Goal: Information Seeking & Learning: Learn about a topic

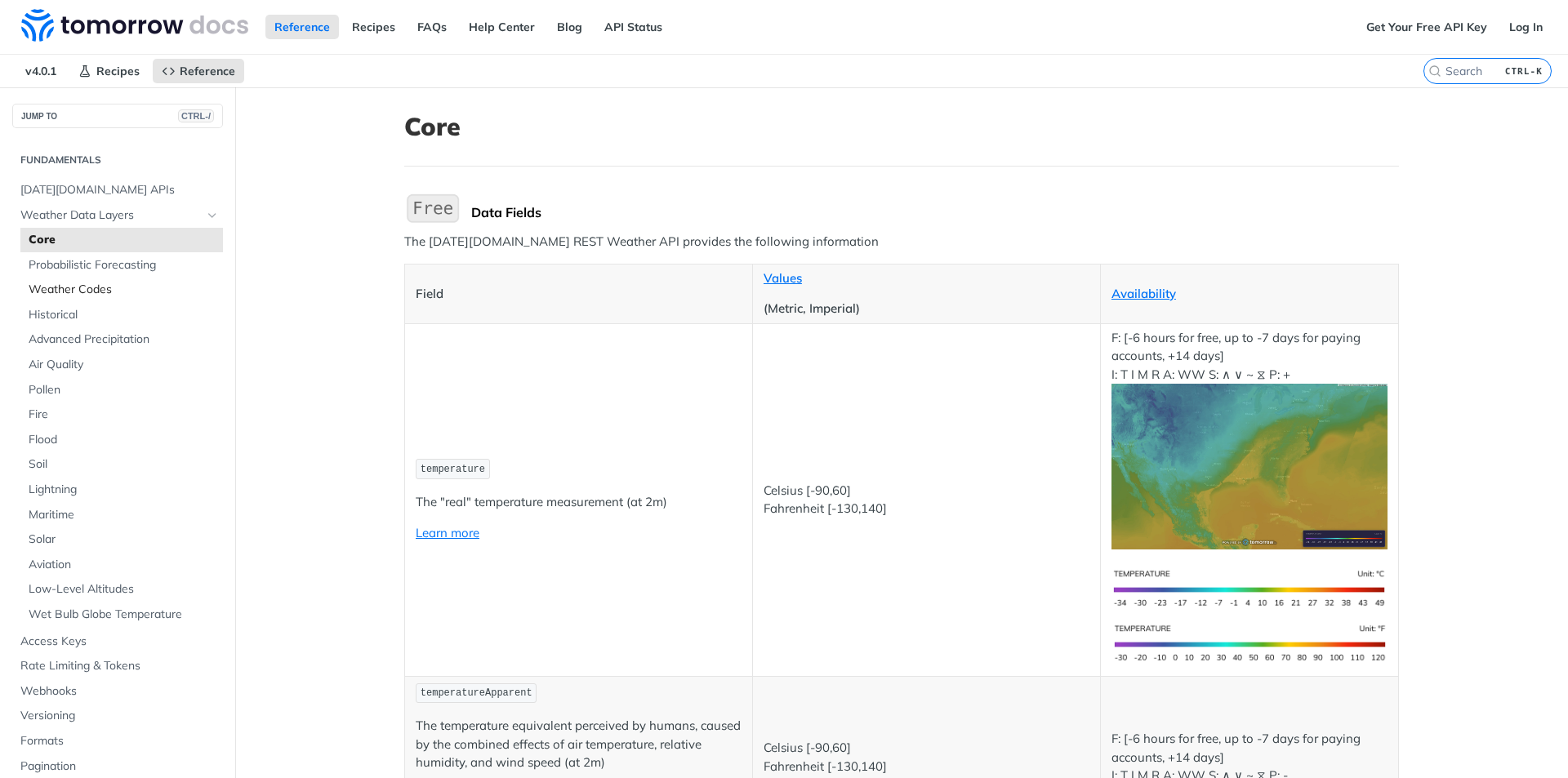
click at [103, 294] on span "Weather Codes" at bounding box center [123, 289] width 190 height 16
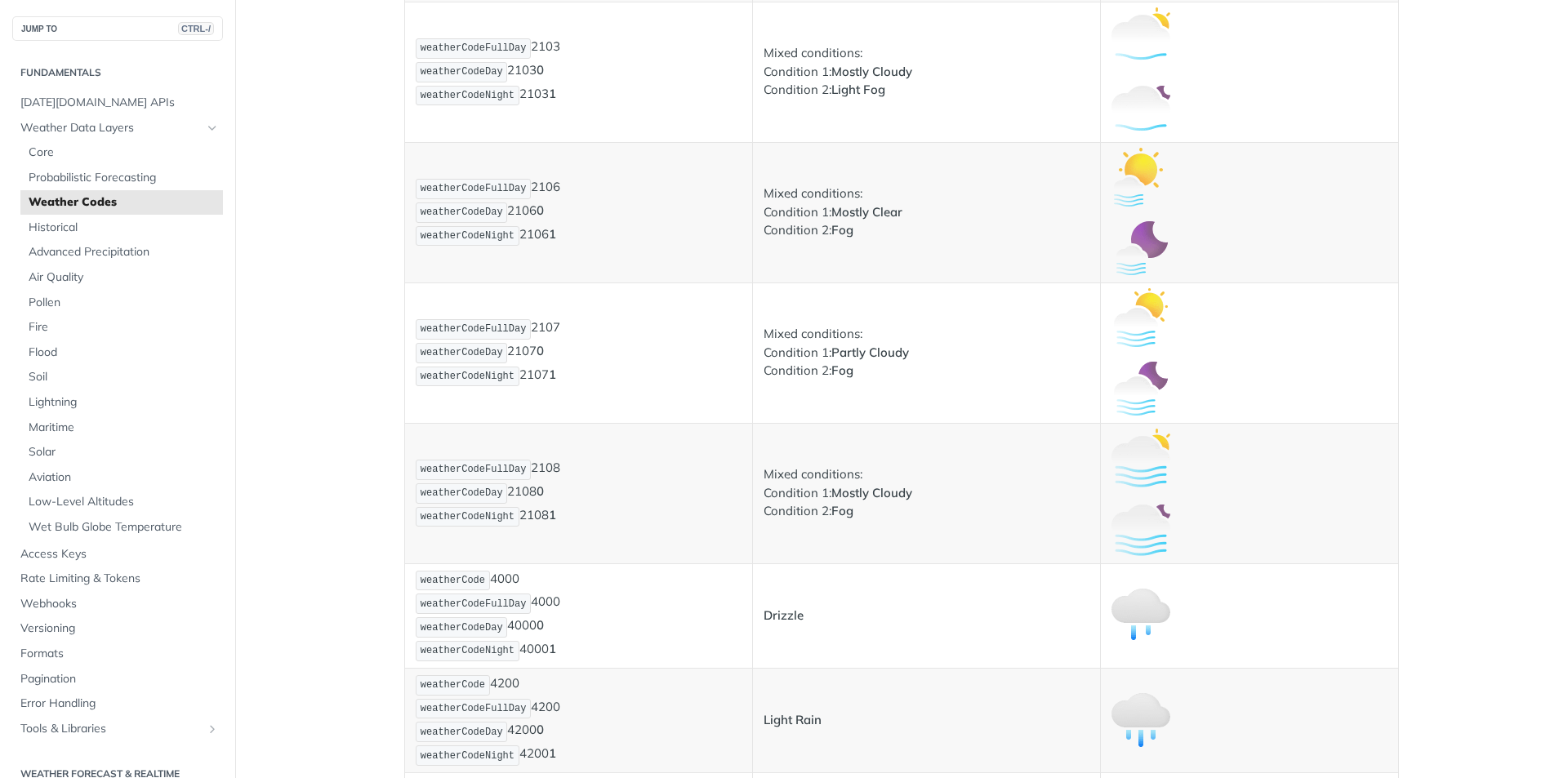
scroll to position [1388, 0]
drag, startPoint x: 1332, startPoint y: 60, endPoint x: 1323, endPoint y: 44, distance: 18.4
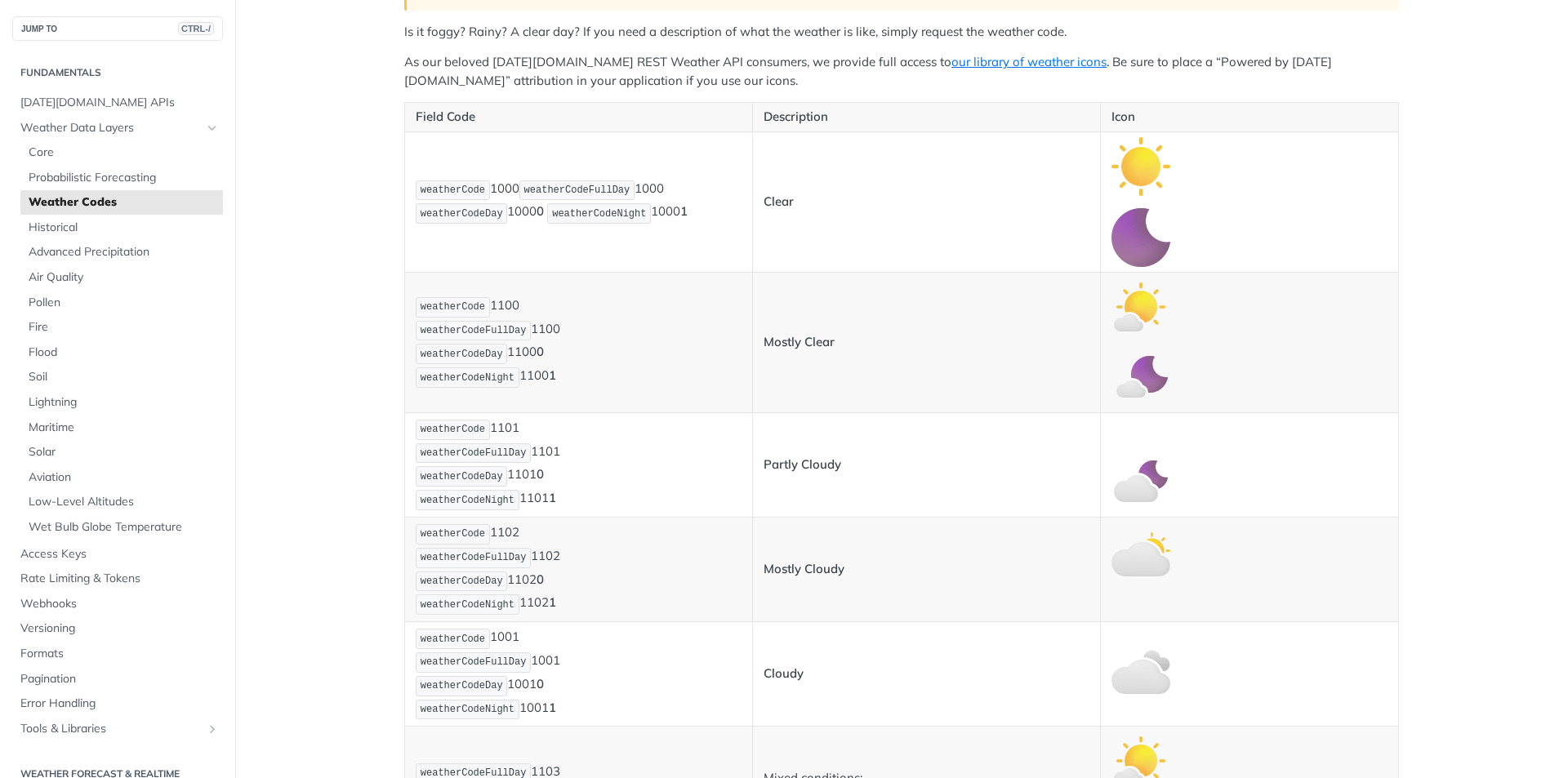
scroll to position [82, 0]
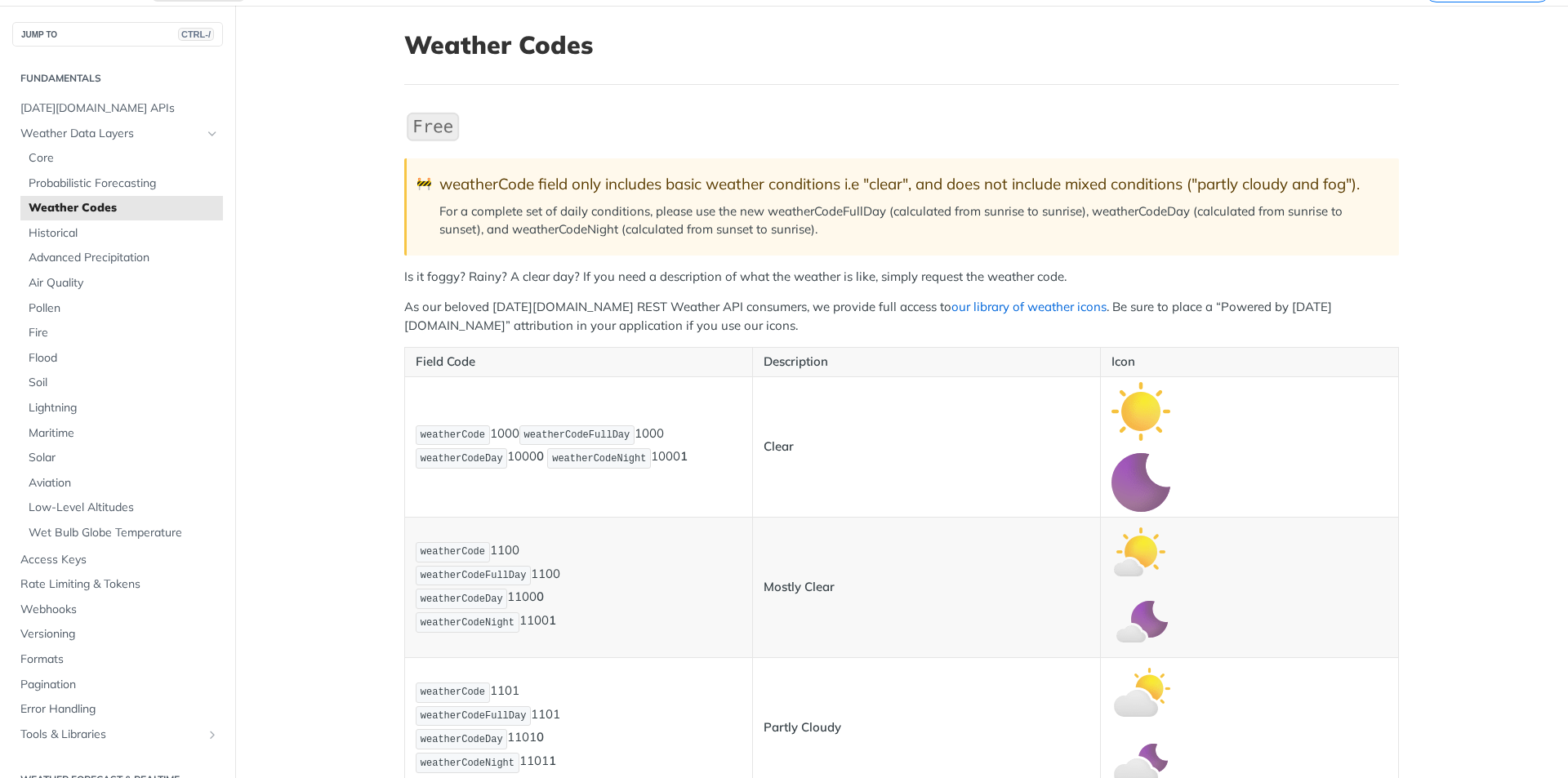
click at [951, 312] on link "our library of weather icons" at bounding box center [1028, 306] width 155 height 16
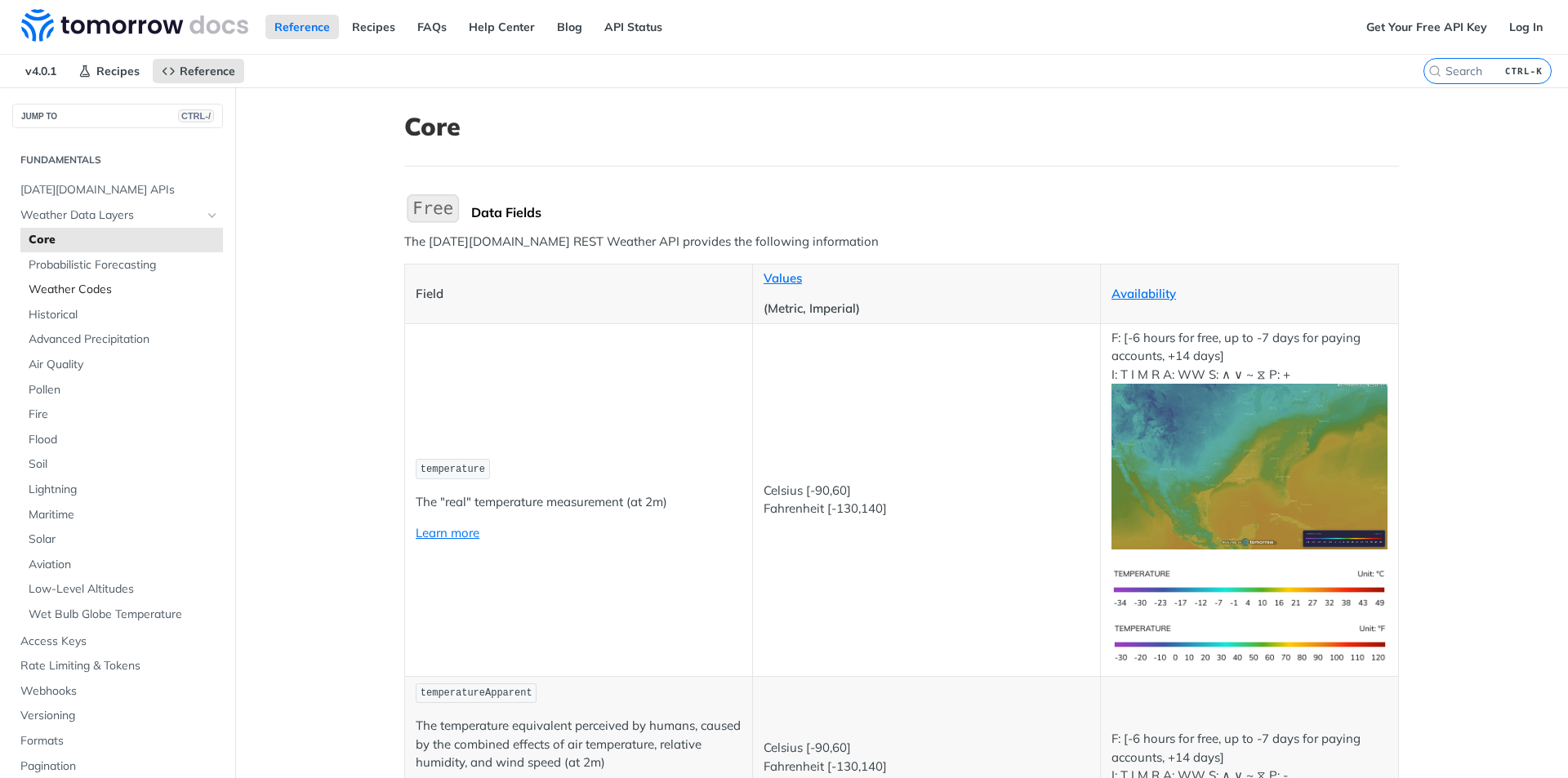
click at [79, 285] on span "Weather Codes" at bounding box center [123, 289] width 190 height 16
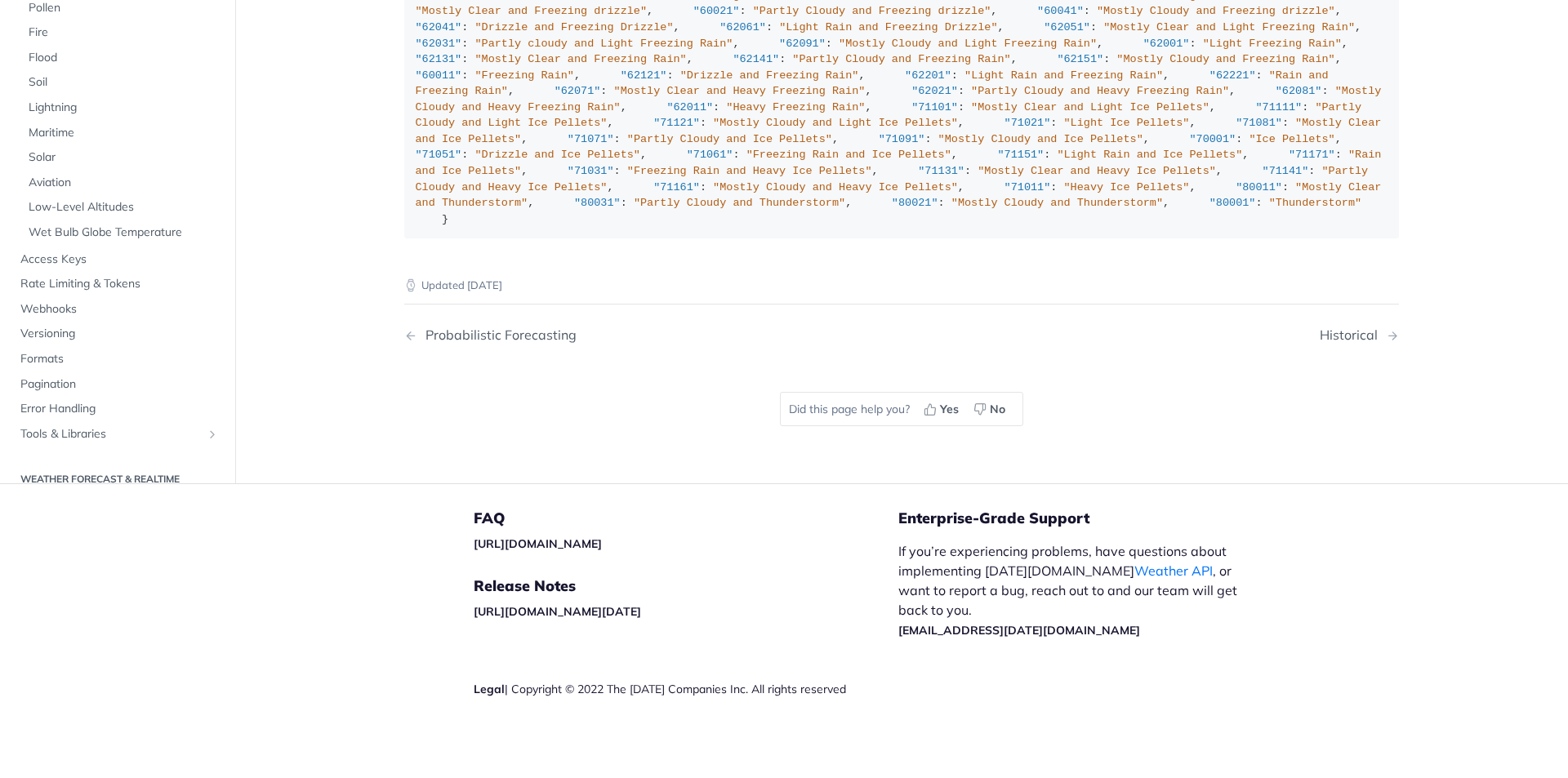
scroll to position [11187, 0]
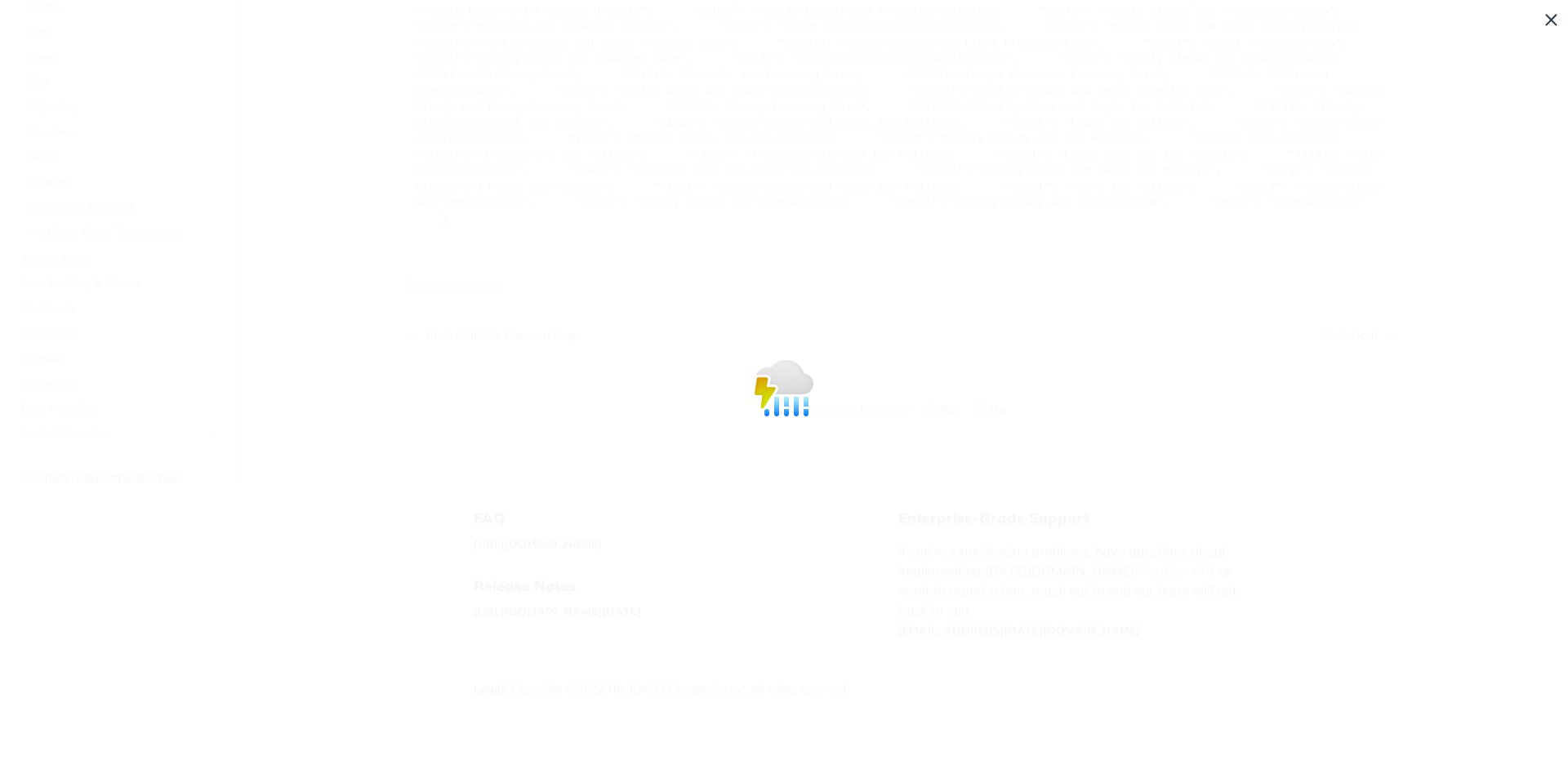
click at [394, 29] on span "Collapse image" at bounding box center [784, 389] width 1568 height 778
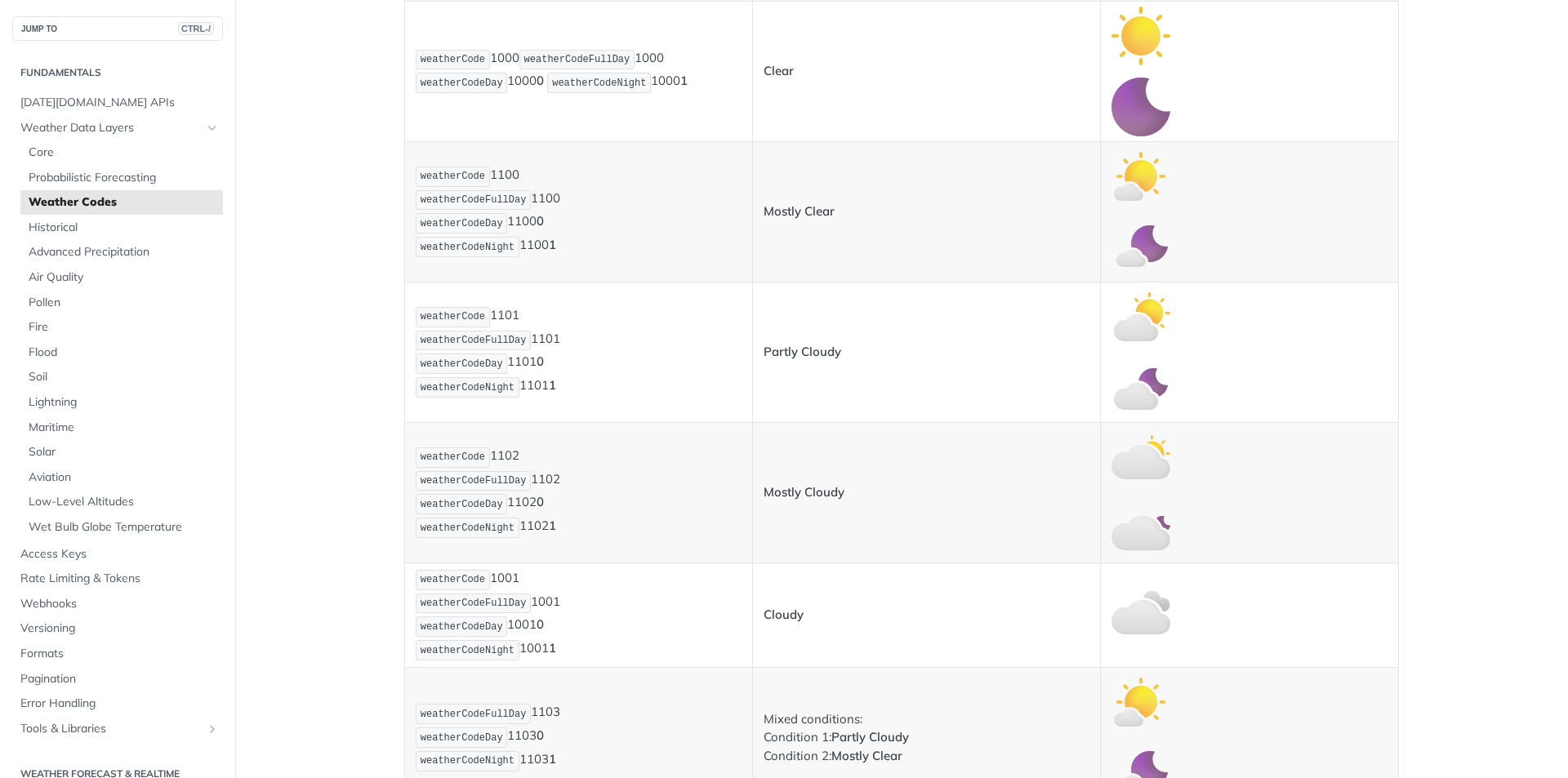
scroll to position [0, 0]
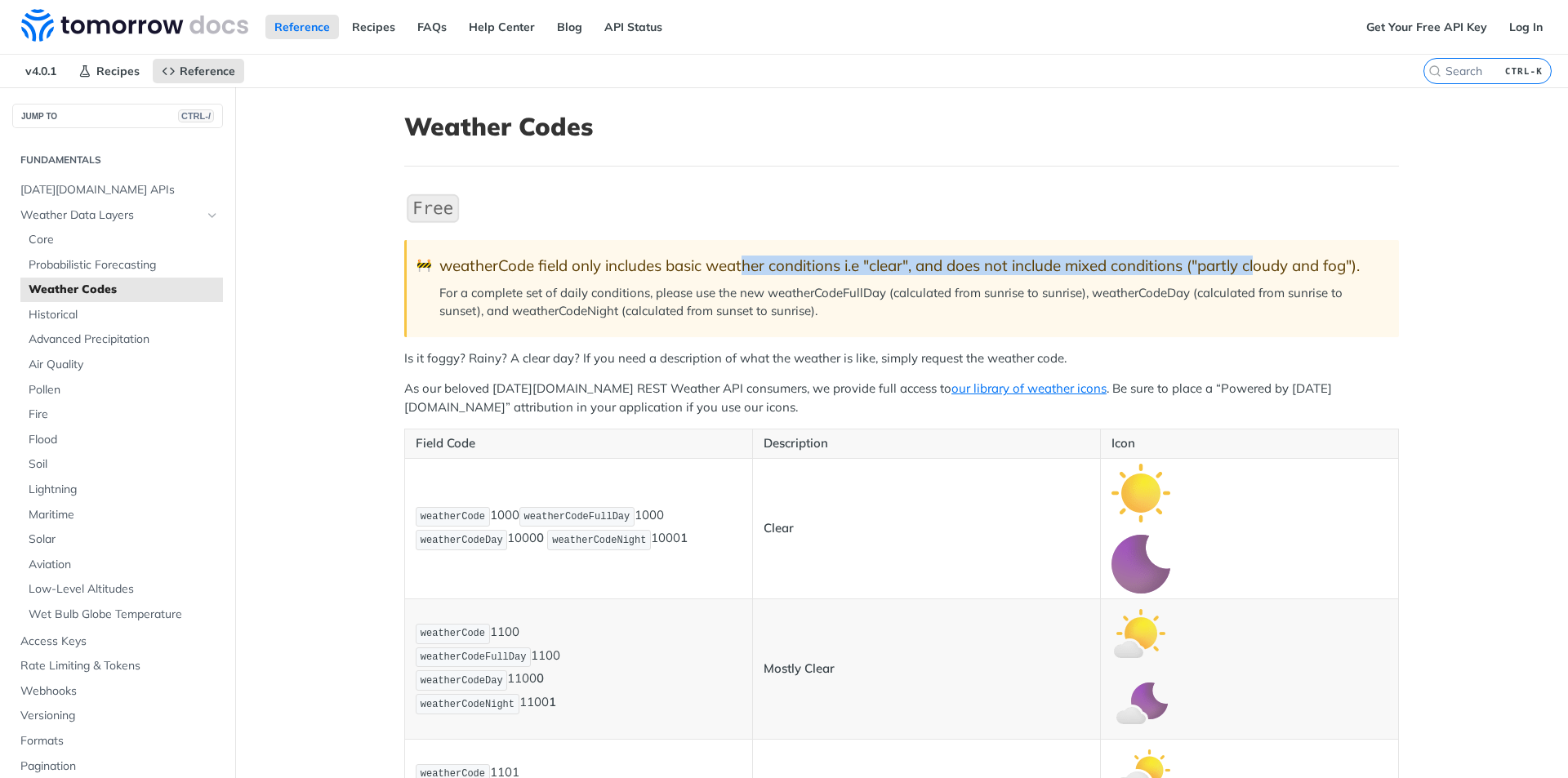
drag, startPoint x: 740, startPoint y: 267, endPoint x: 1257, endPoint y: 267, distance: 517.0
click at [1257, 267] on div "weatherCode field only includes basic weather conditions i.e "clear", and does …" at bounding box center [910, 266] width 943 height 19
click at [220, 70] on span "Reference" at bounding box center [206, 71] width 55 height 15
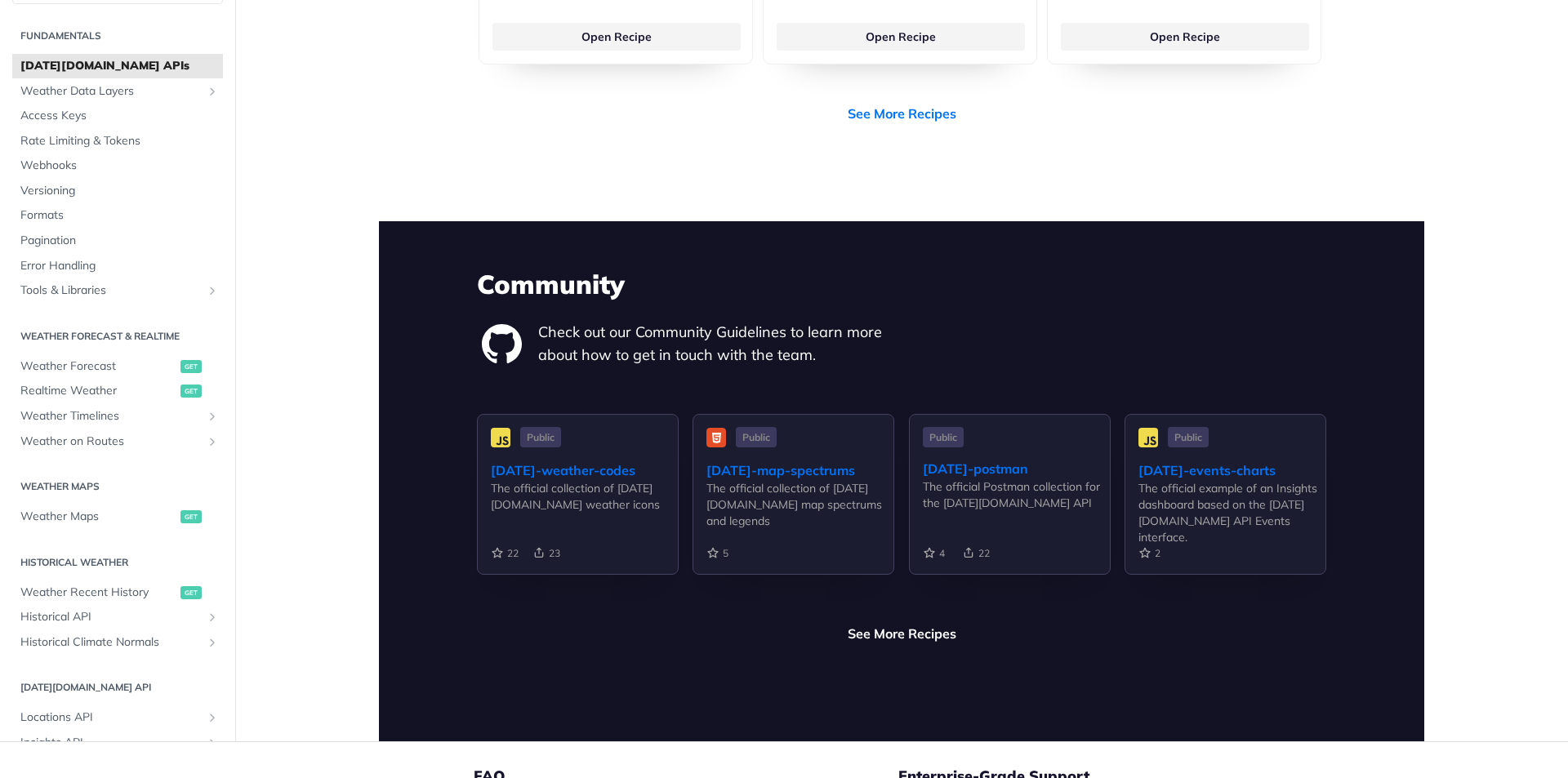
scroll to position [3637, 0]
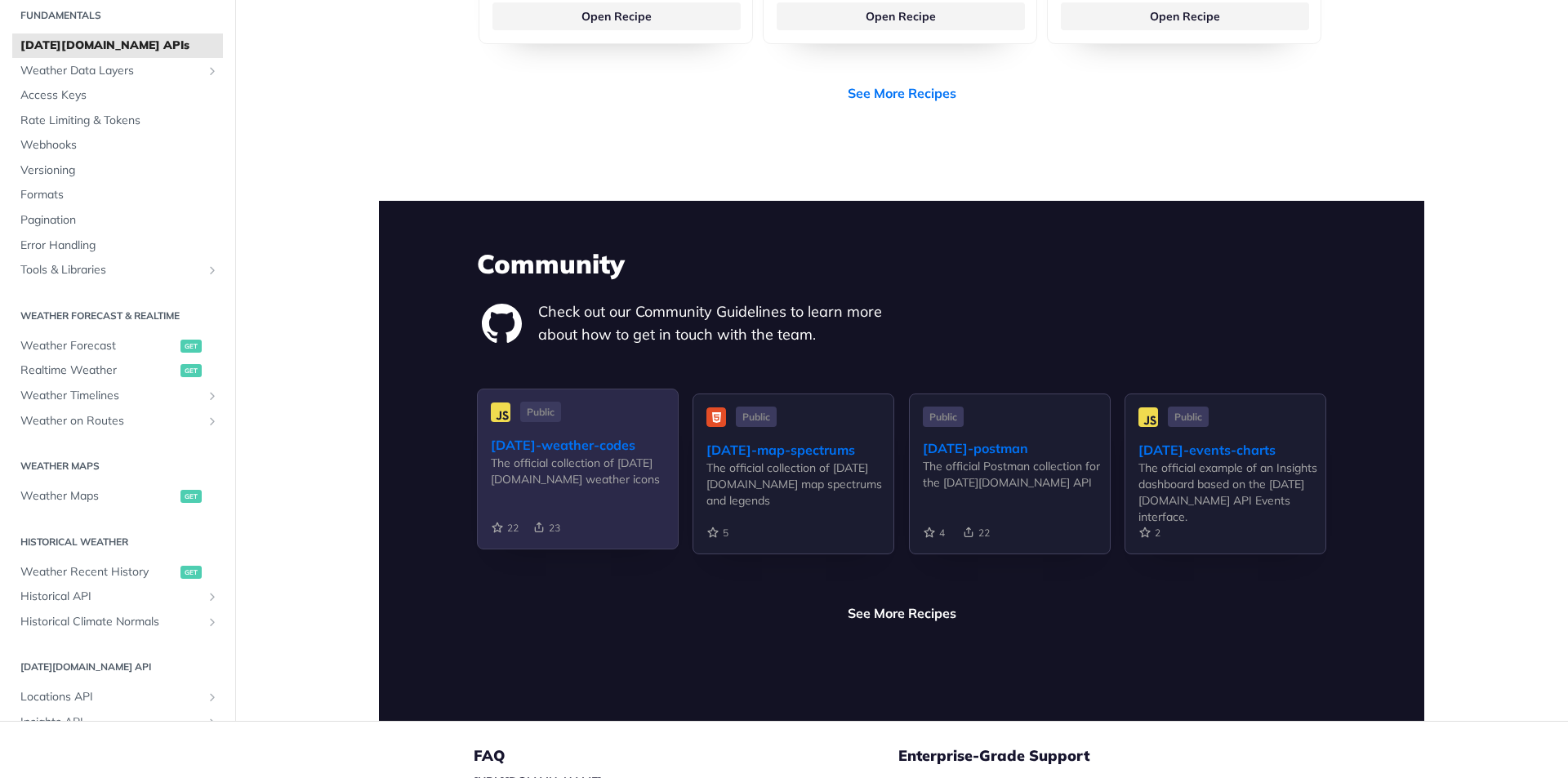
click at [607, 435] on div "[DATE]-weather-codes" at bounding box center [584, 445] width 187 height 20
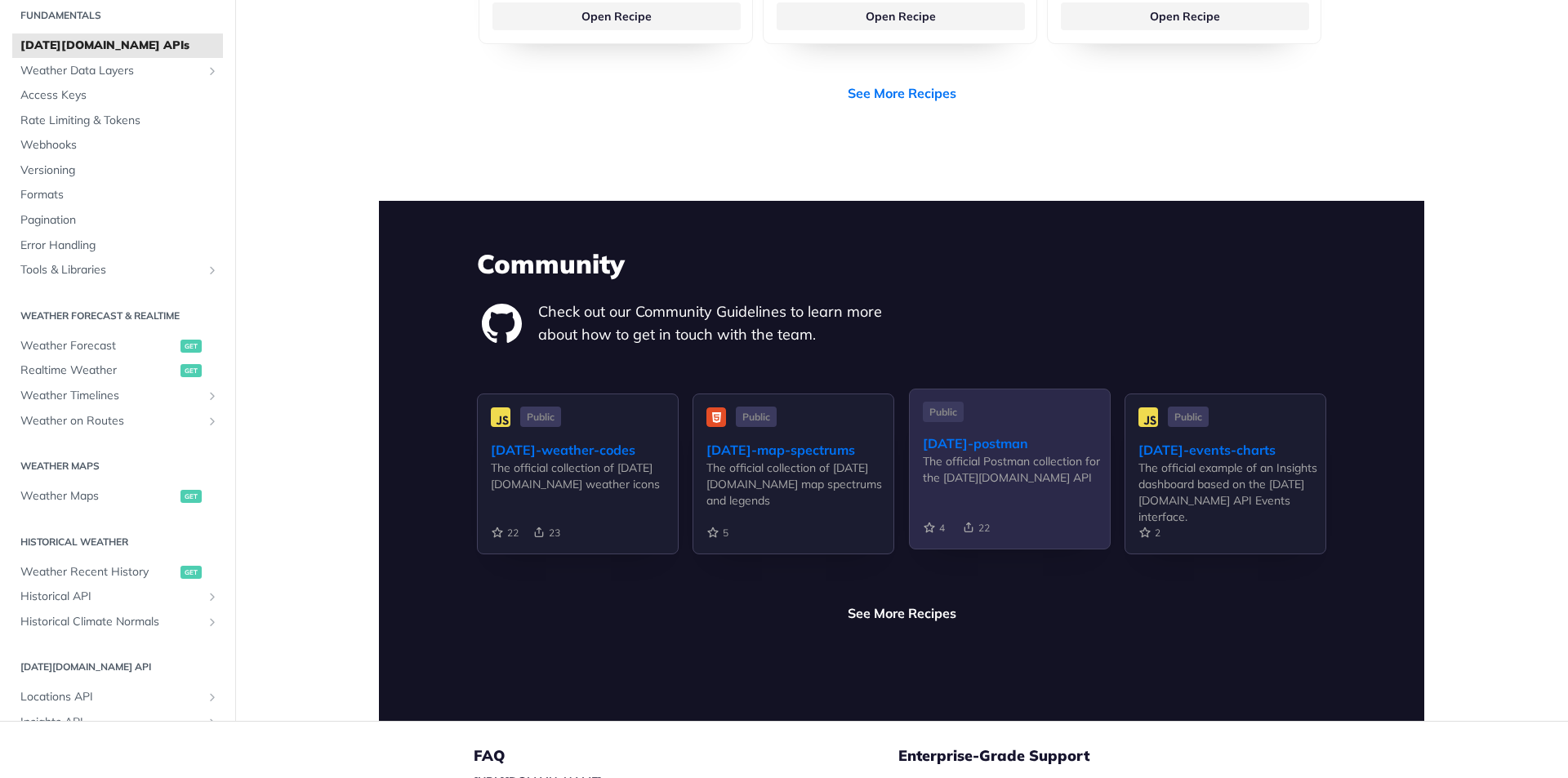
click at [1031, 453] on div "The official Postman collection for the [DATE][DOMAIN_NAME] API" at bounding box center [1015, 469] width 187 height 33
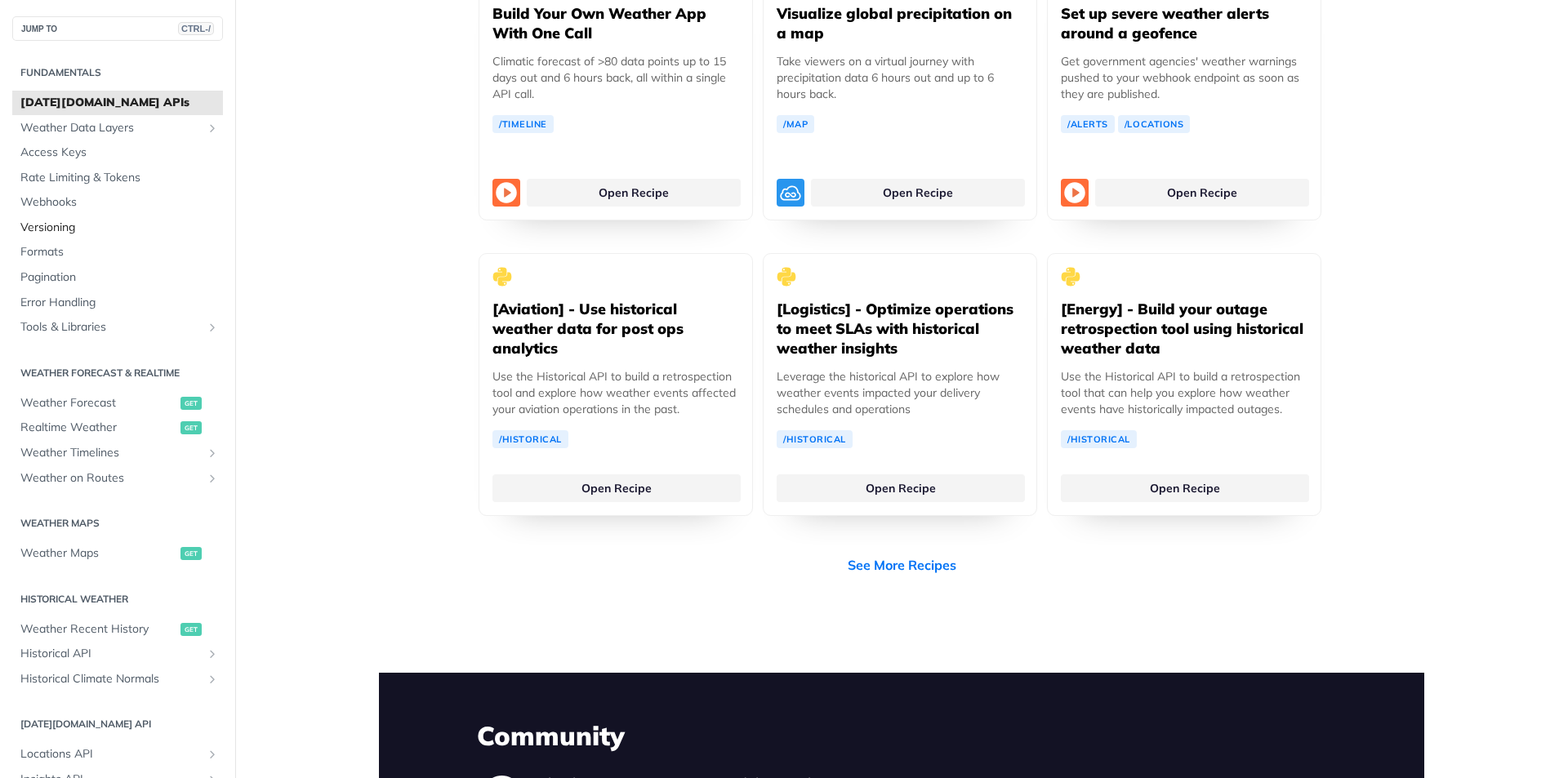
scroll to position [3146, 0]
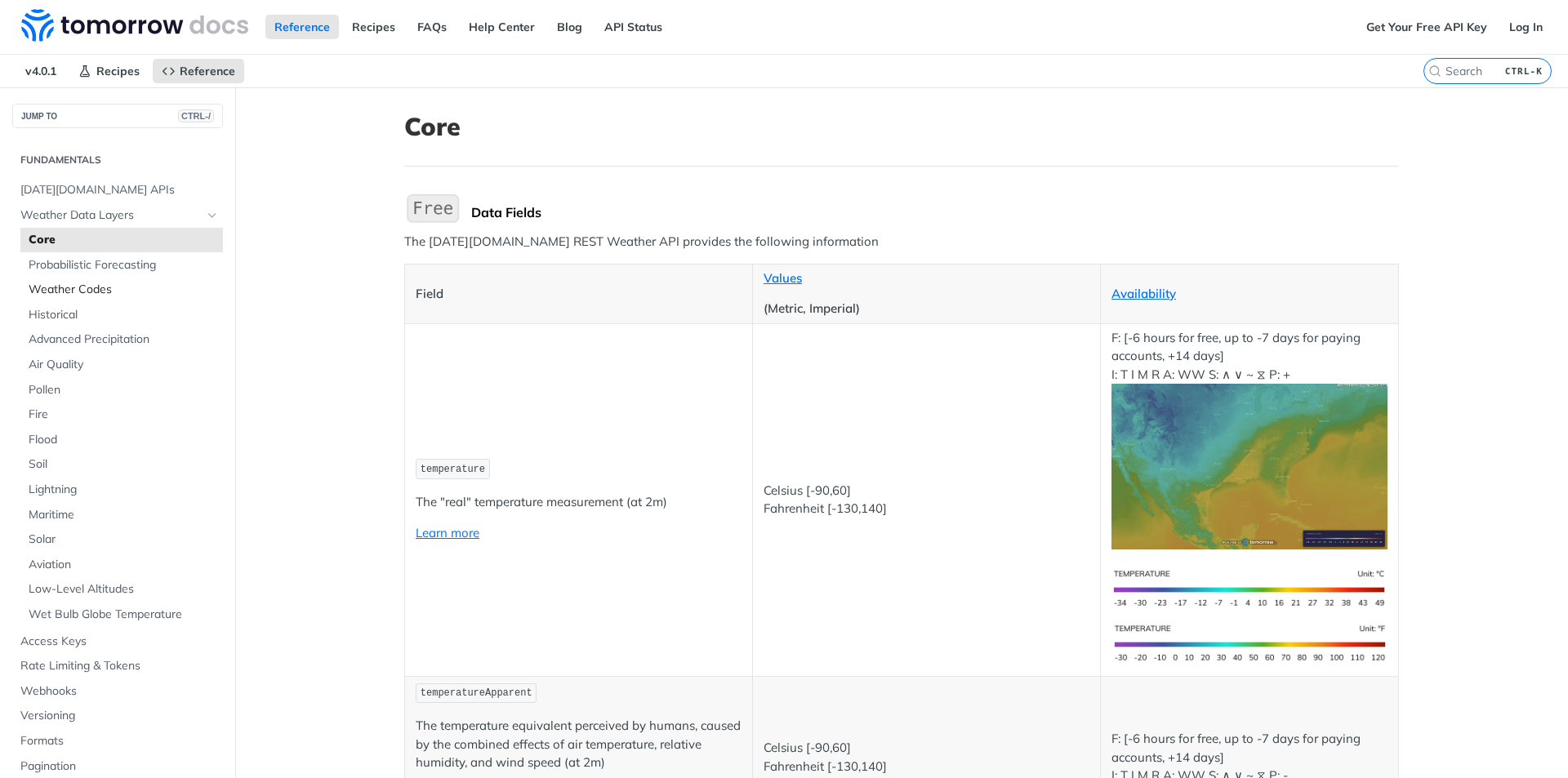
click at [66, 292] on span "Weather Codes" at bounding box center [123, 289] width 190 height 16
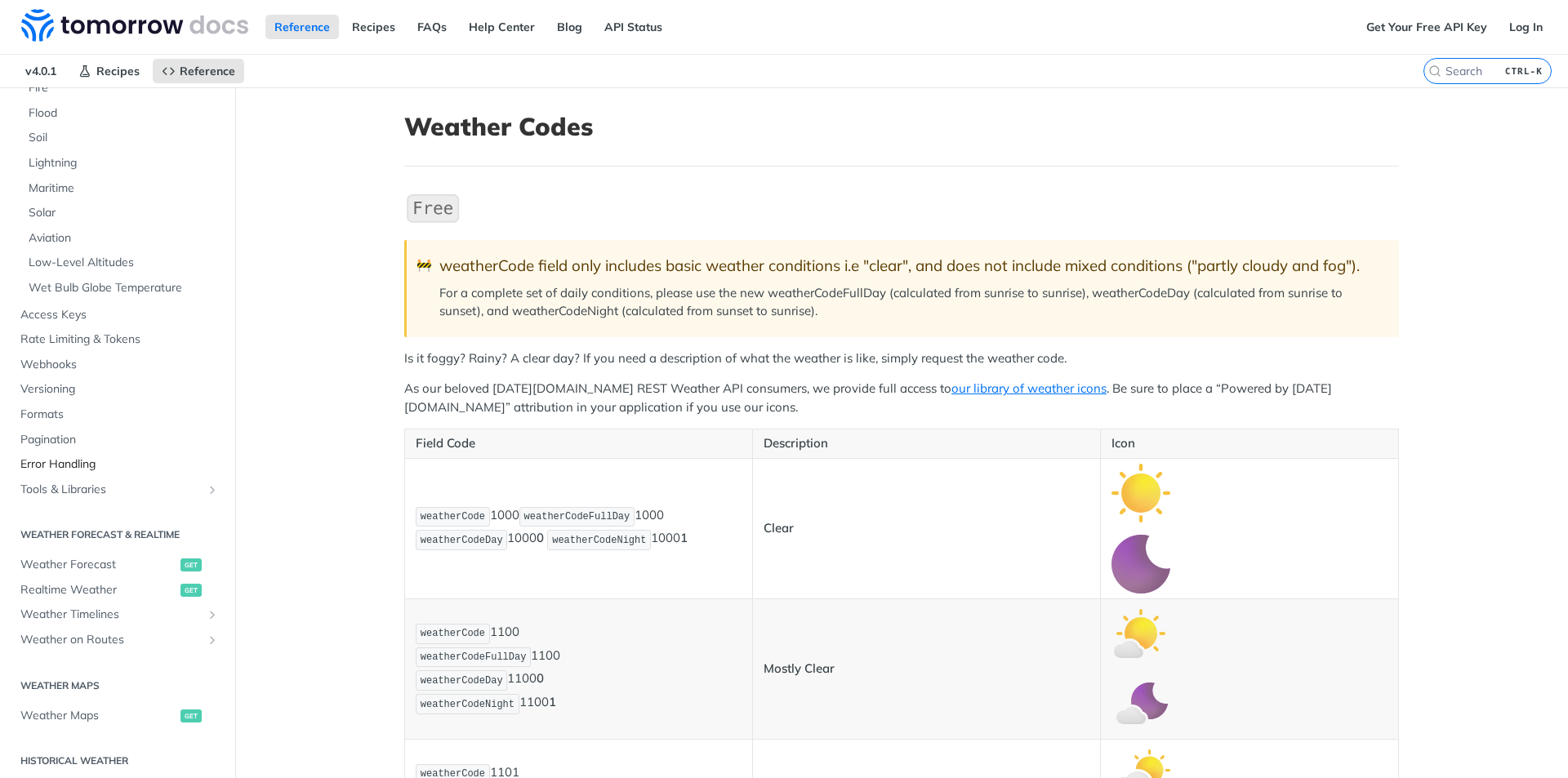
scroll to position [408, 0]
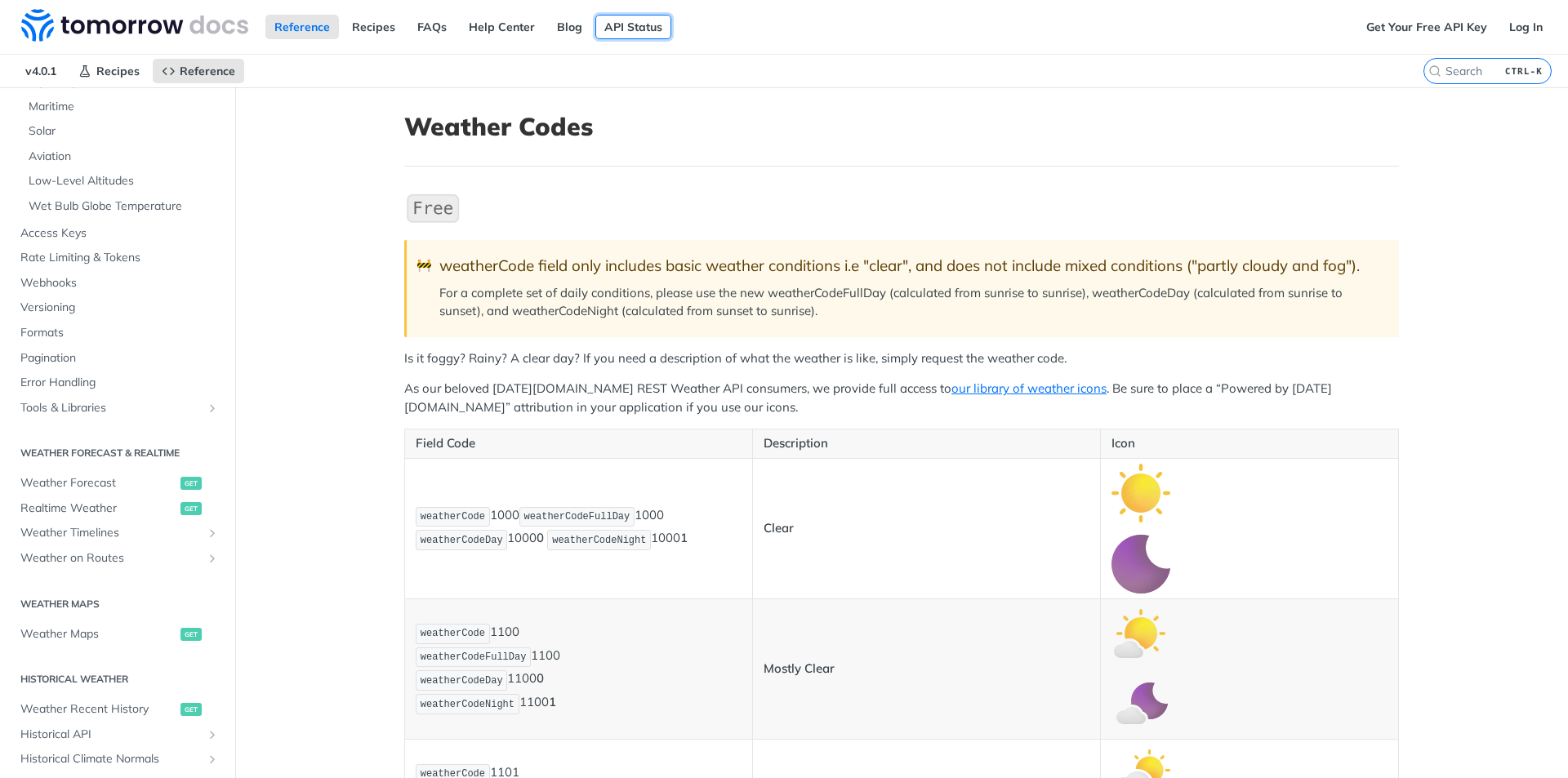
click at [634, 35] on link "API Status" at bounding box center [632, 27] width 76 height 24
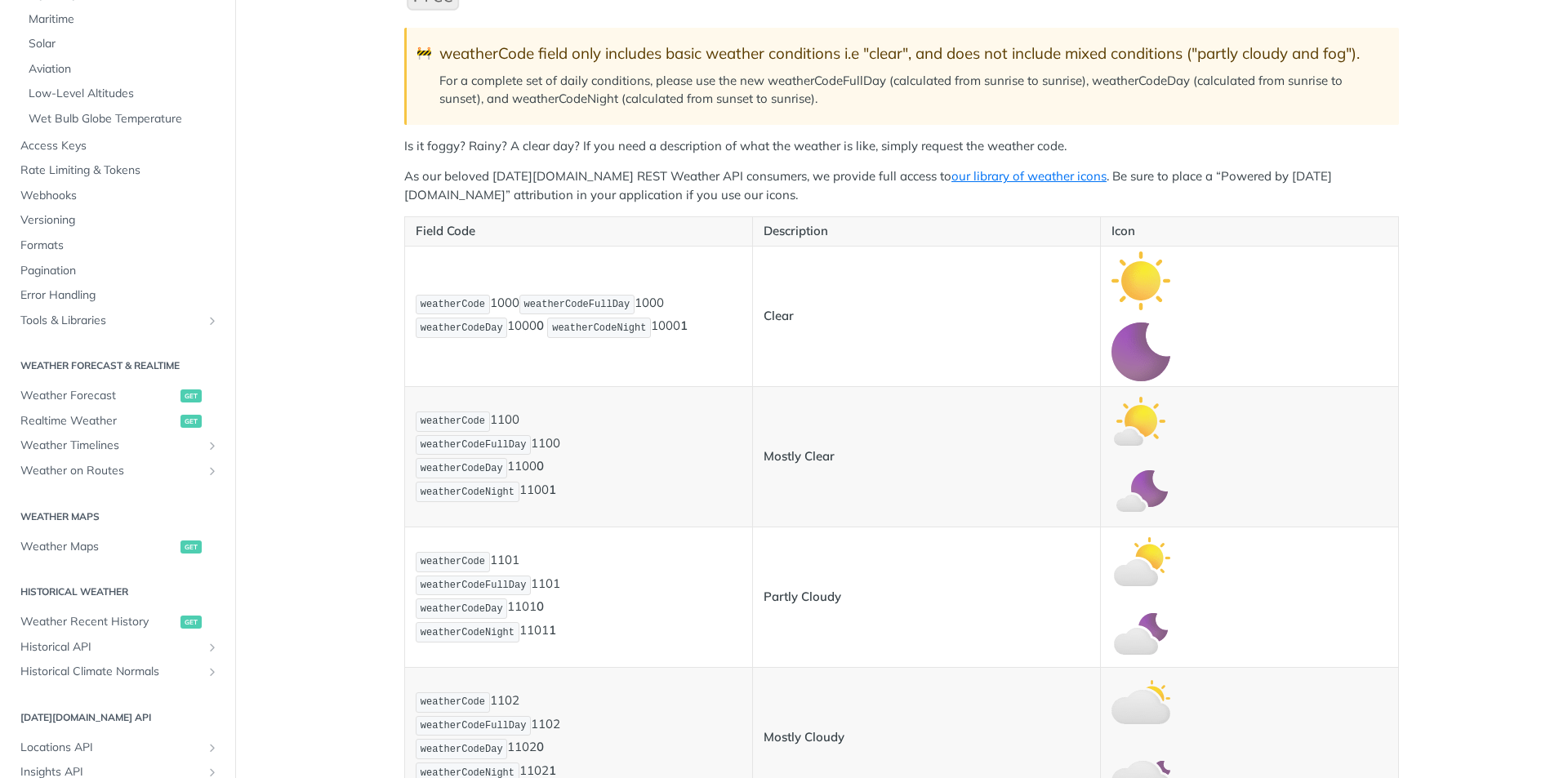
scroll to position [245, 0]
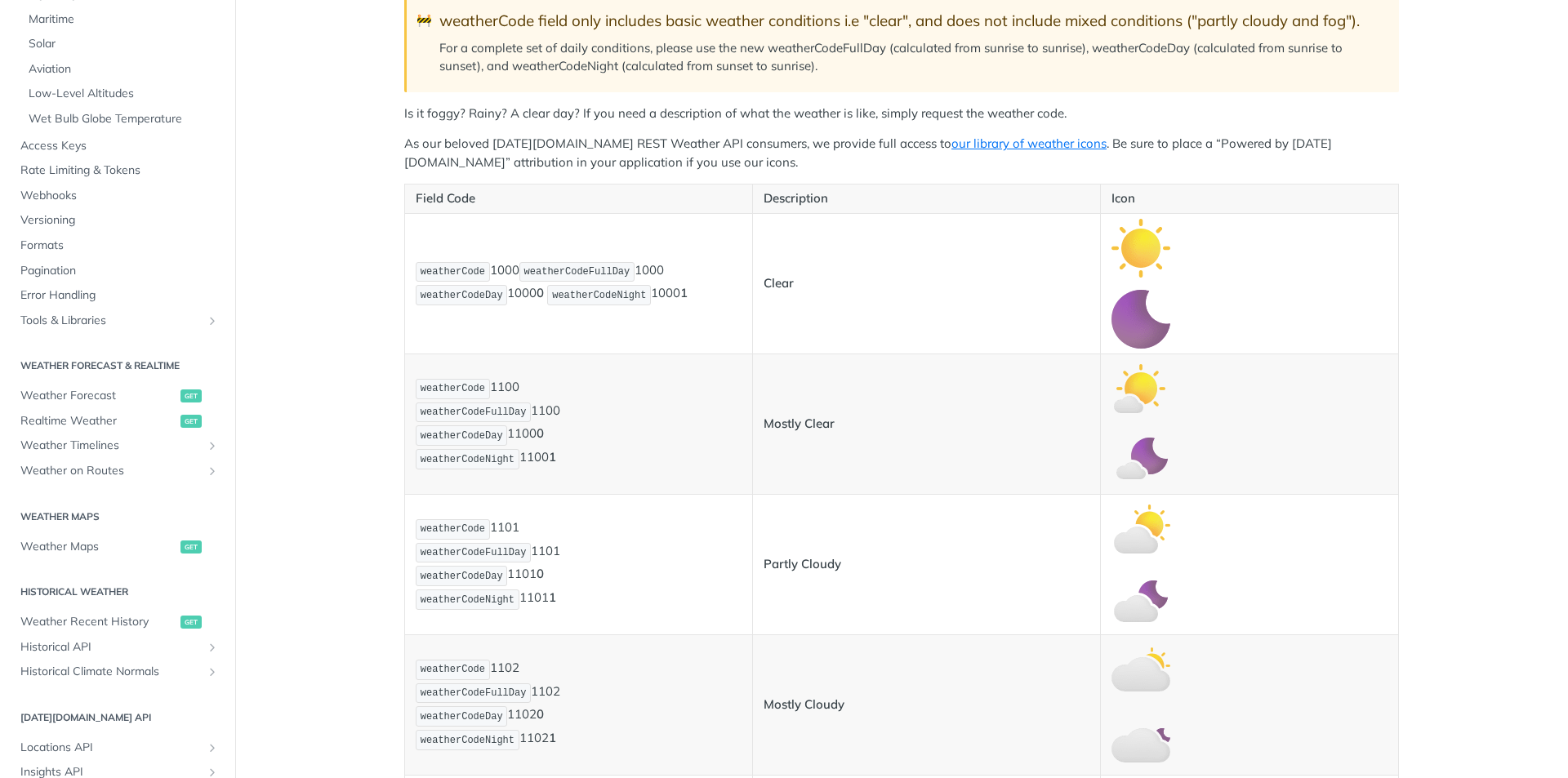
click at [926, 162] on p "As our beloved [DATE][DOMAIN_NAME] REST Weather API consumers, we provide full …" at bounding box center [902, 153] width 995 height 37
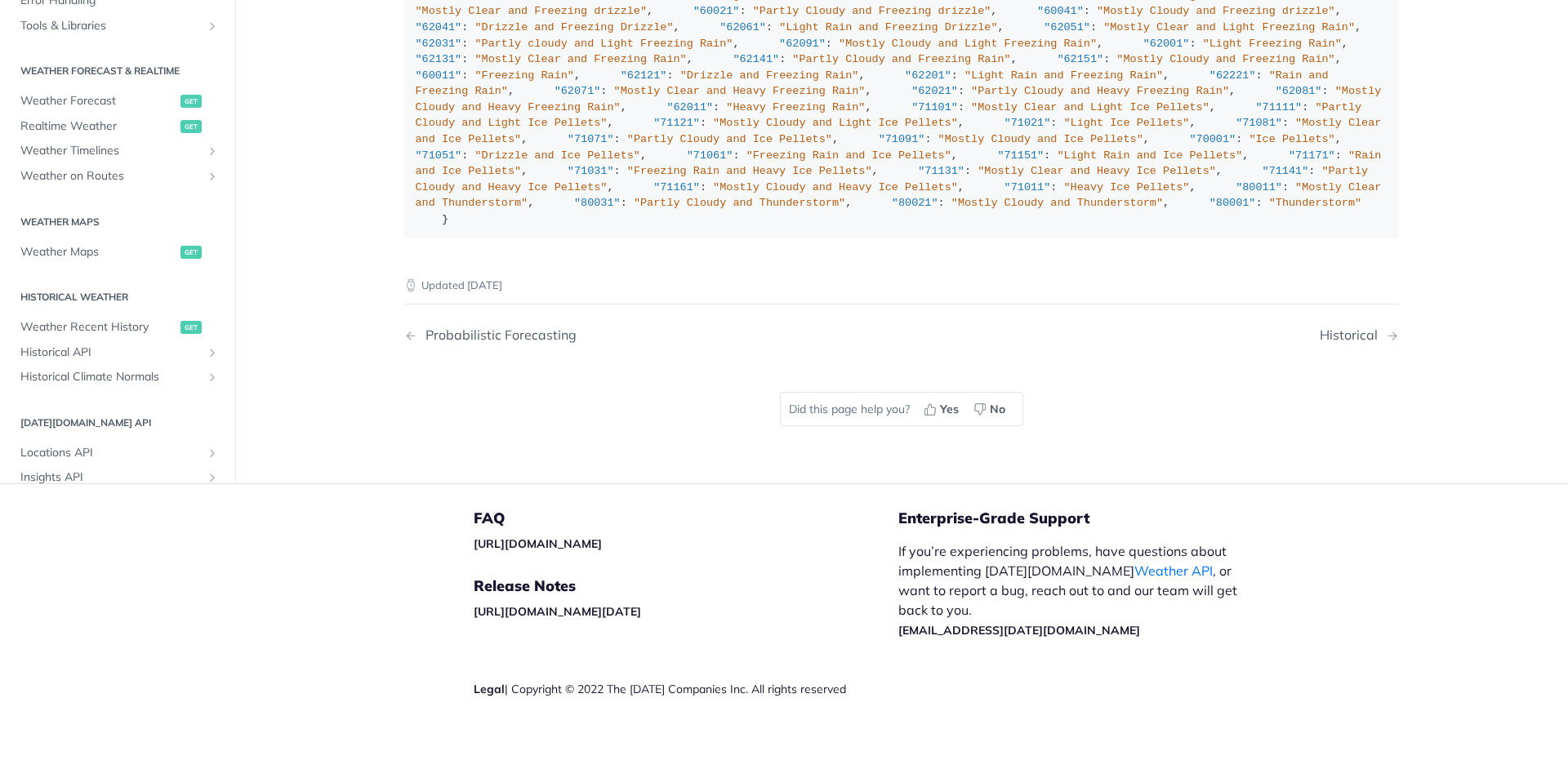
scroll to position [3977, 0]
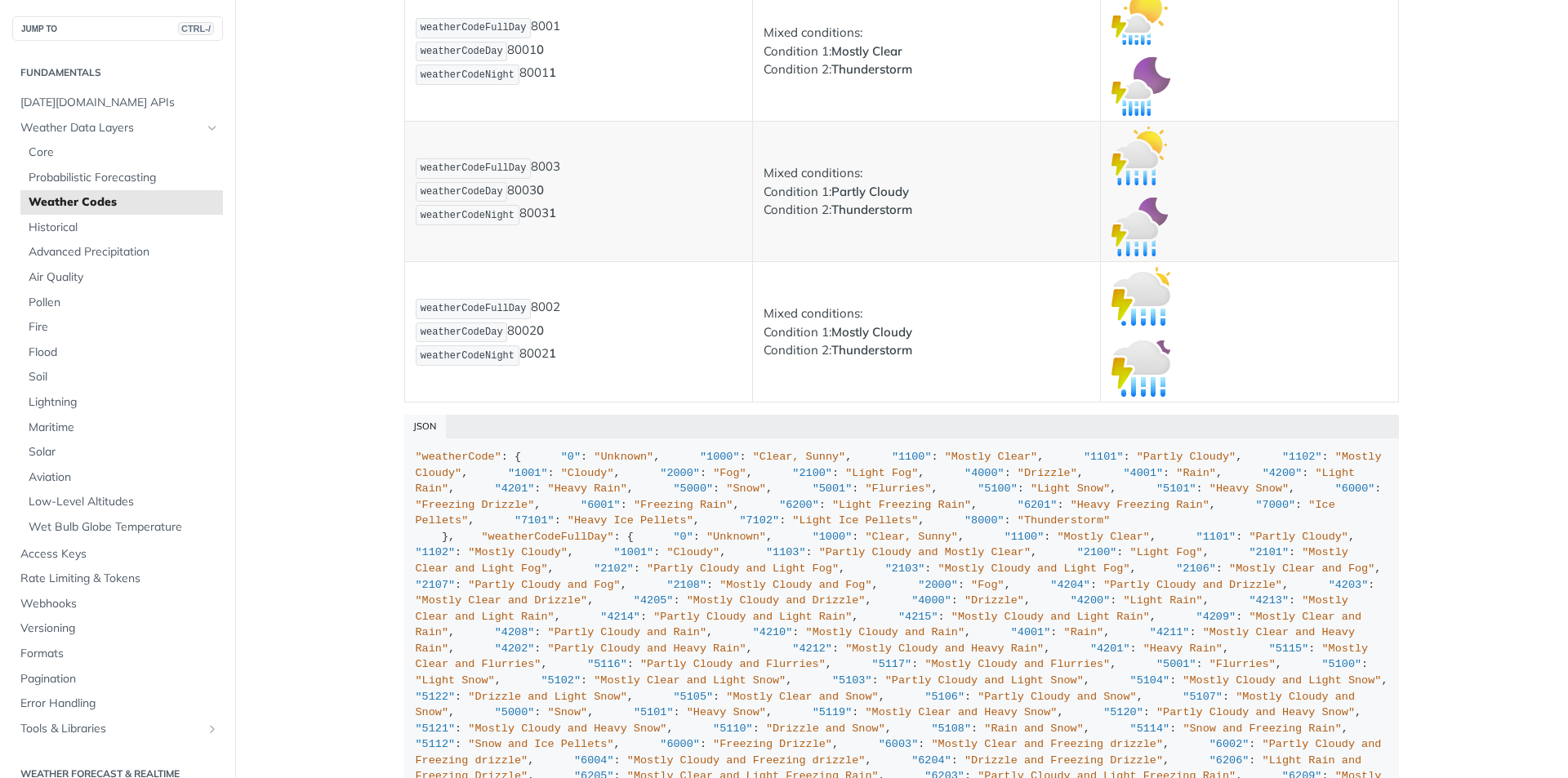
scroll to position [11840, 0]
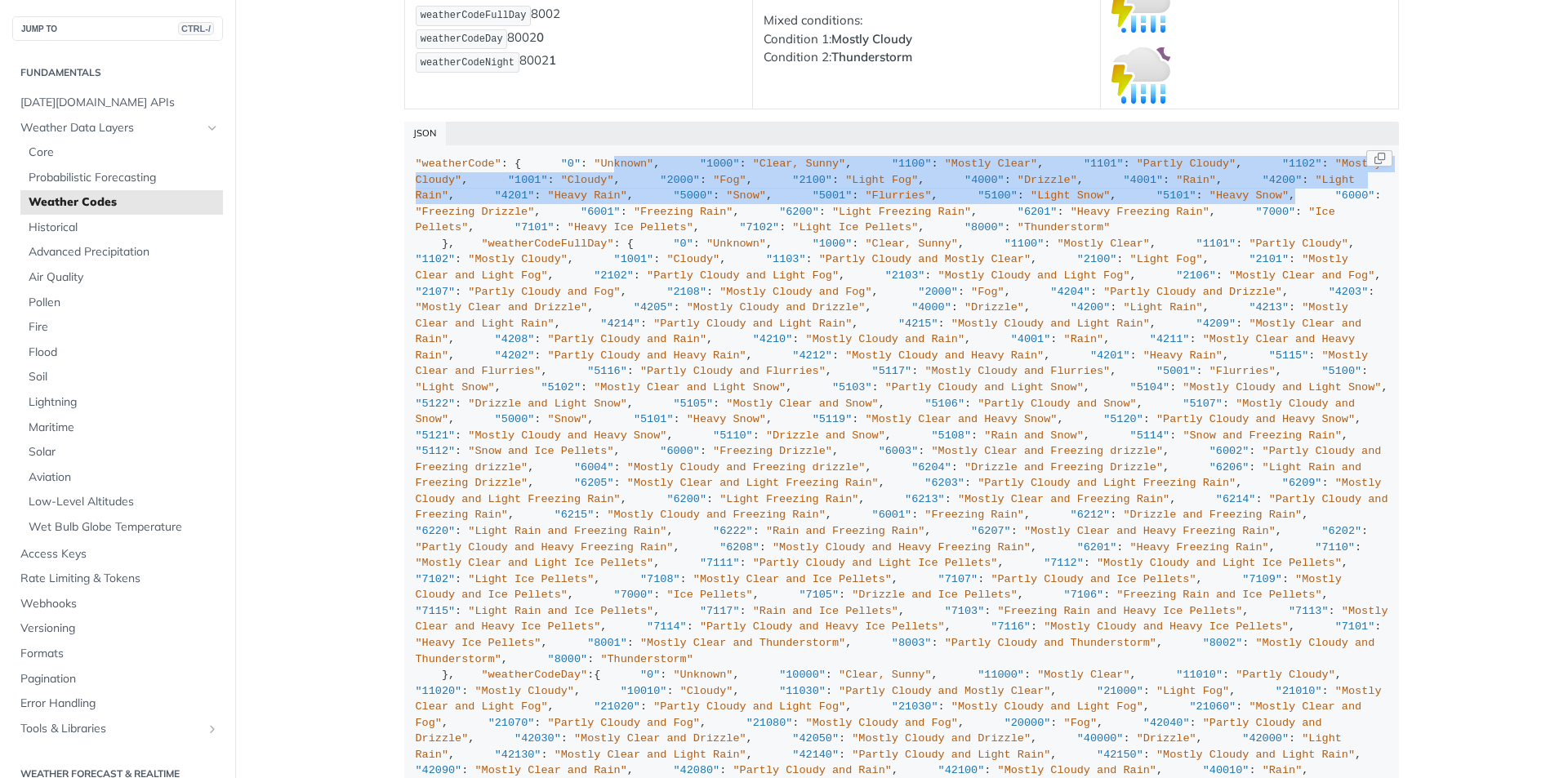
drag, startPoint x: 495, startPoint y: 183, endPoint x: 611, endPoint y: 434, distance: 276.5
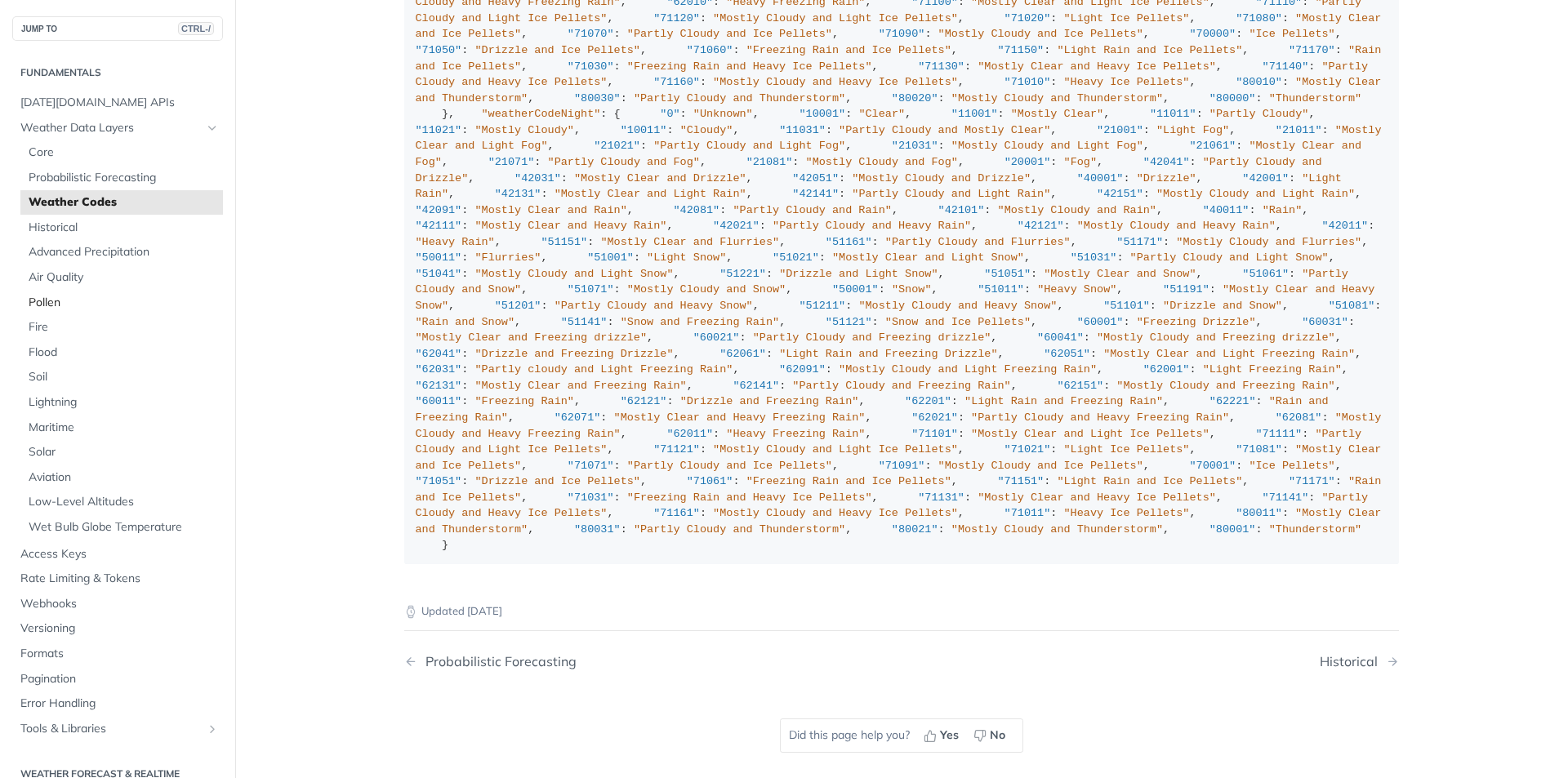
scroll to position [12040, 0]
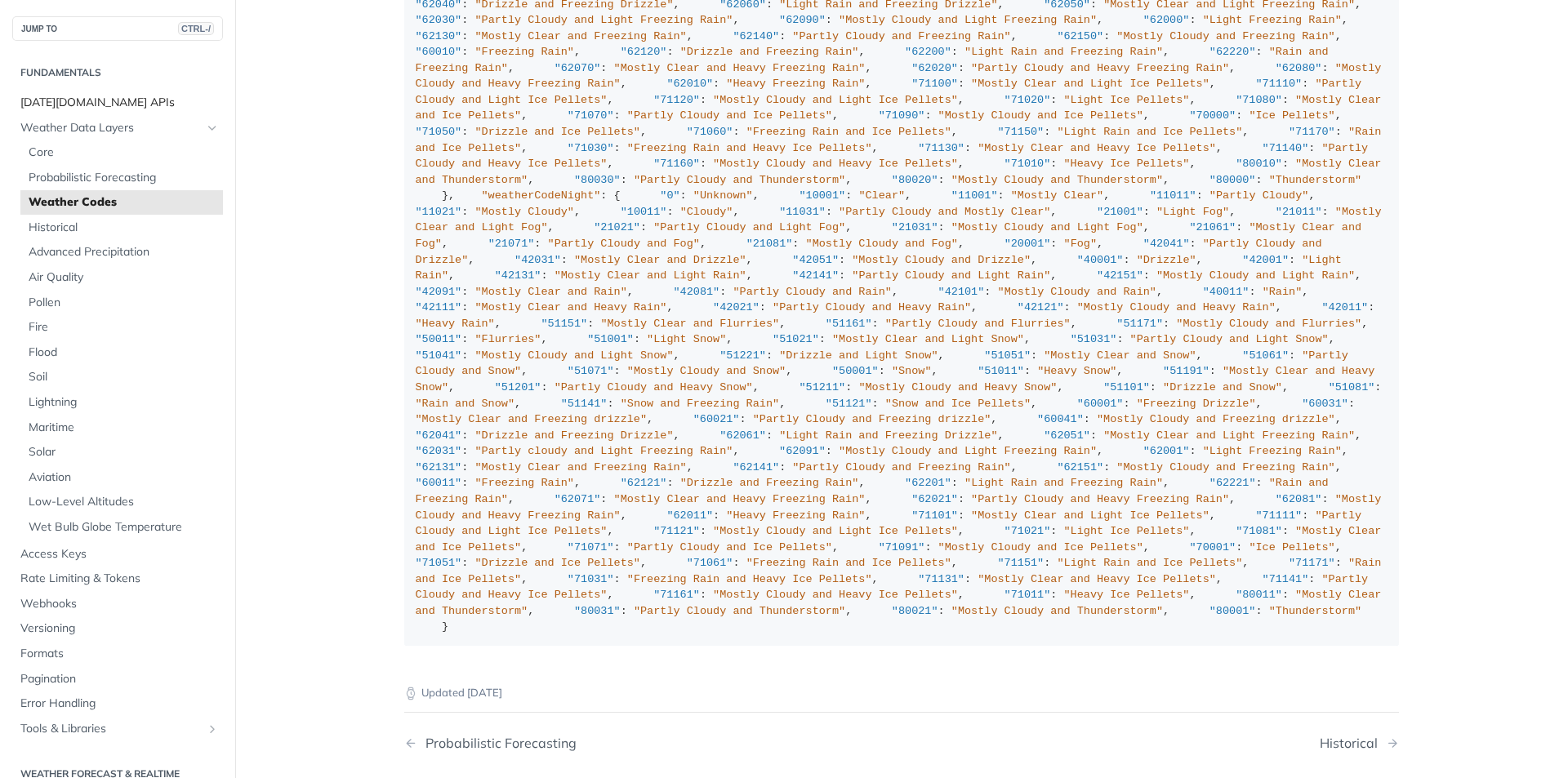
click at [98, 101] on span "[DATE][DOMAIN_NAME] APIs" at bounding box center [119, 102] width 198 height 16
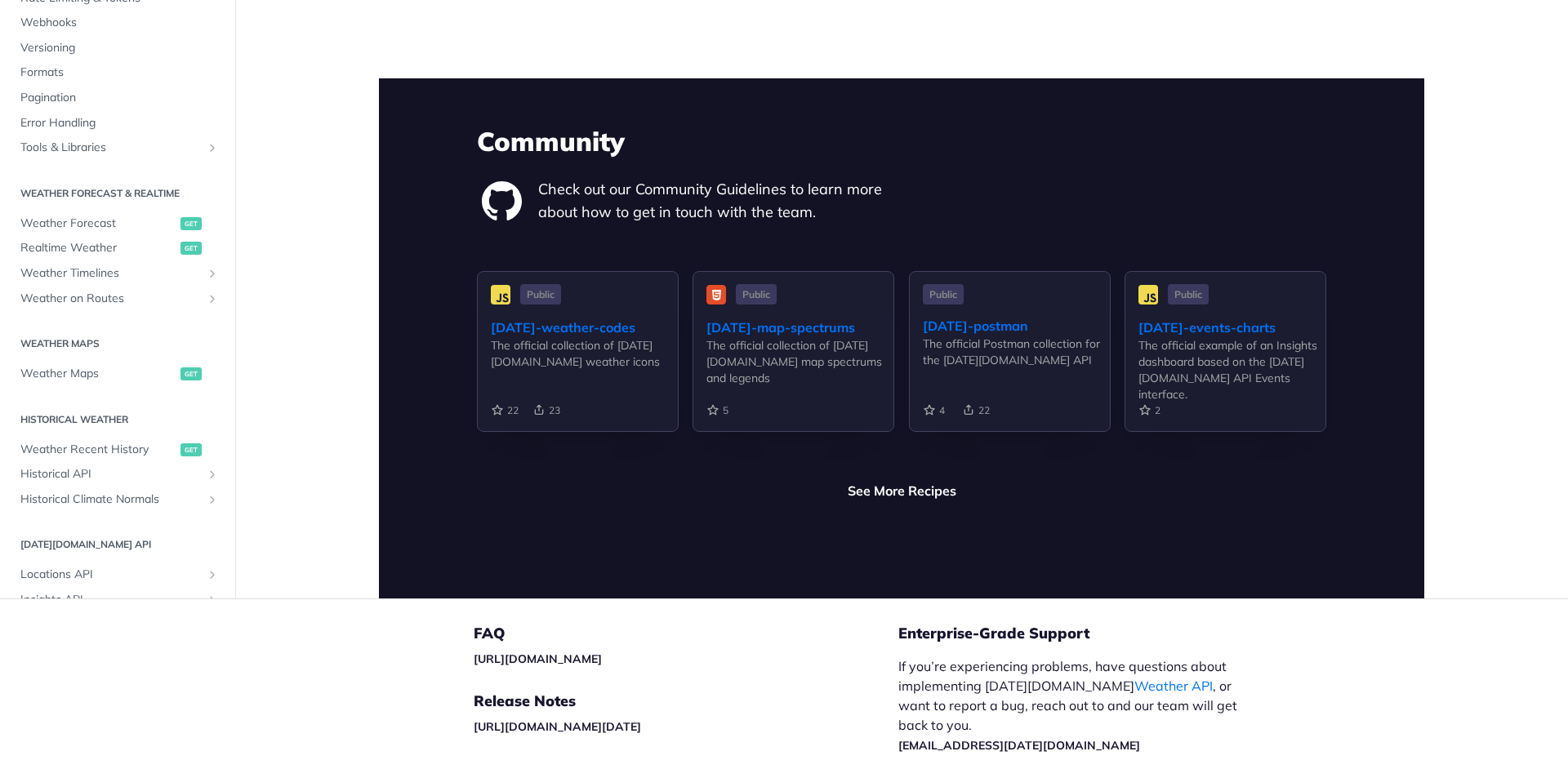
scroll to position [3756, 0]
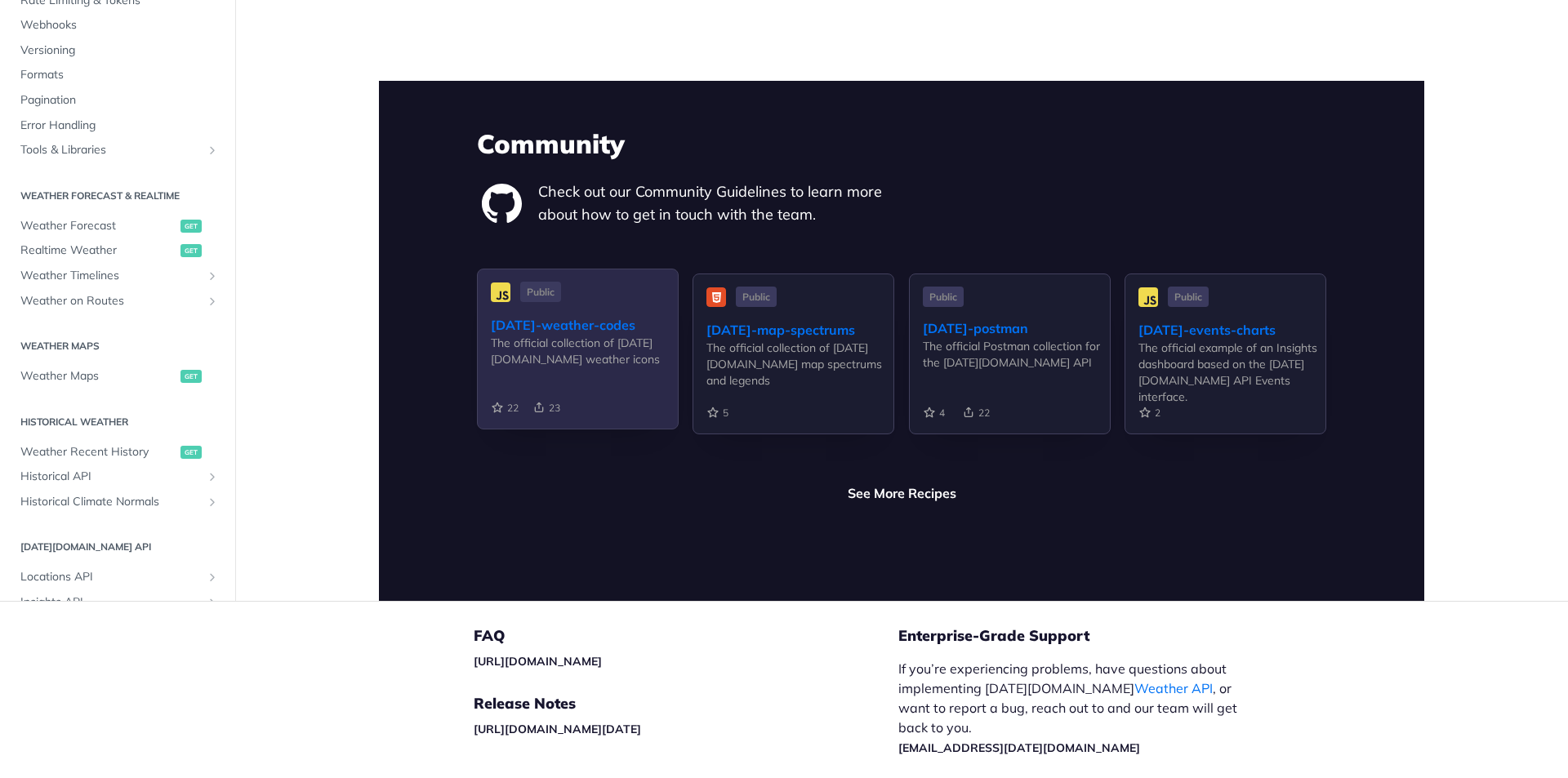
click at [611, 315] on div "tomorrow-weather-codes" at bounding box center [584, 325] width 187 height 20
